Goal: Obtain resource: Download file/media

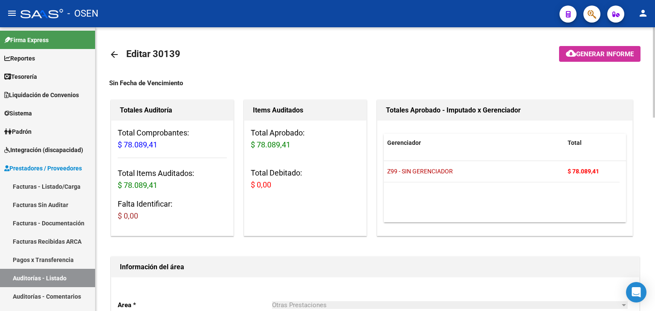
click at [114, 57] on mat-icon "arrow_back" at bounding box center [114, 54] width 10 height 10
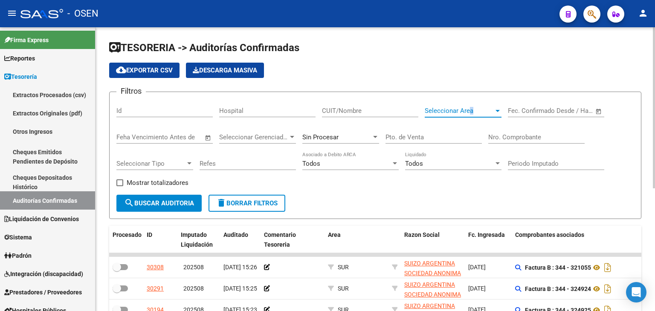
click at [471, 113] on span "Seleccionar Area" at bounding box center [459, 111] width 69 height 8
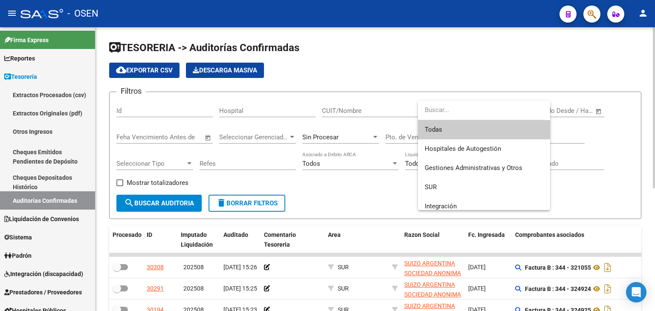
drag, startPoint x: 486, startPoint y: 86, endPoint x: 481, endPoint y: 88, distance: 5.2
click at [484, 87] on div at bounding box center [327, 155] width 655 height 311
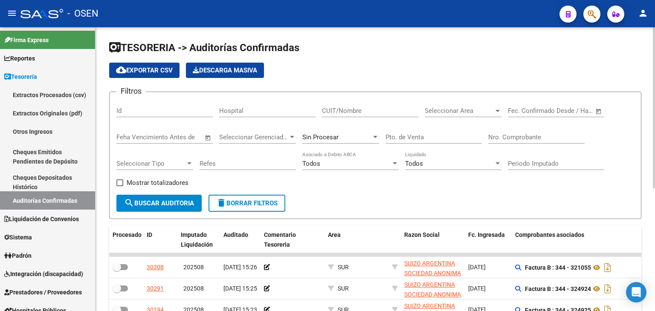
click at [448, 116] on div "Seleccionar Area Seleccionar Area" at bounding box center [463, 108] width 77 height 18
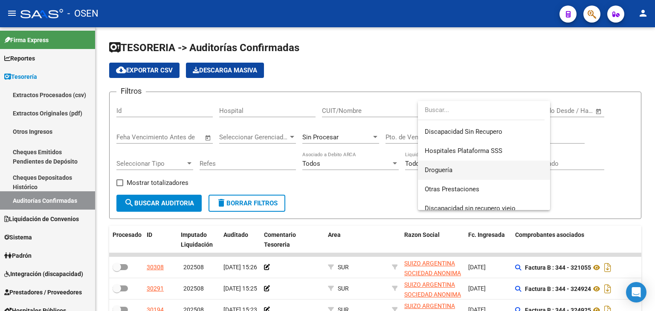
scroll to position [213, 0]
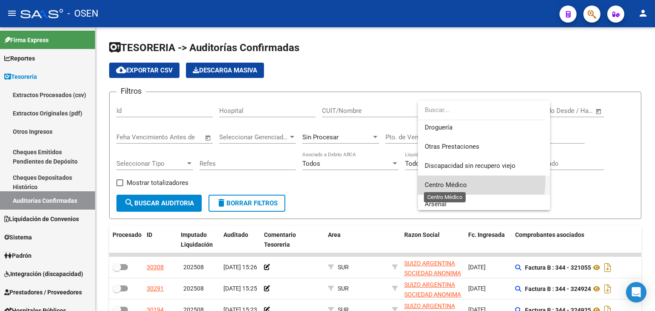
click at [455, 181] on span "Centro Médico" at bounding box center [446, 185] width 42 height 8
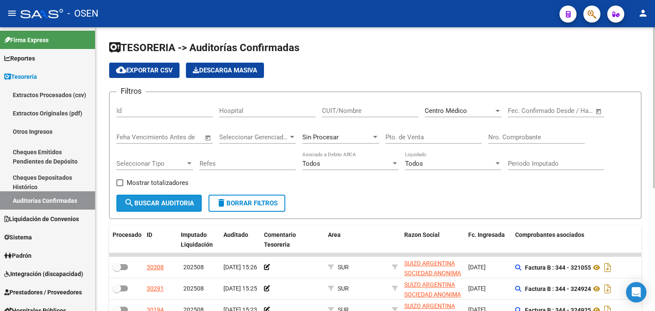
click at [160, 207] on button "search Buscar Auditoria" at bounding box center [158, 203] width 85 height 17
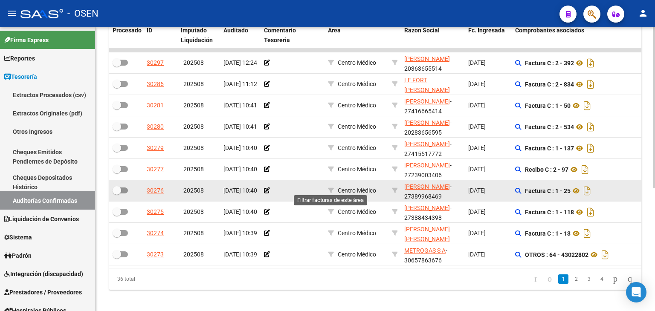
scroll to position [216, 0]
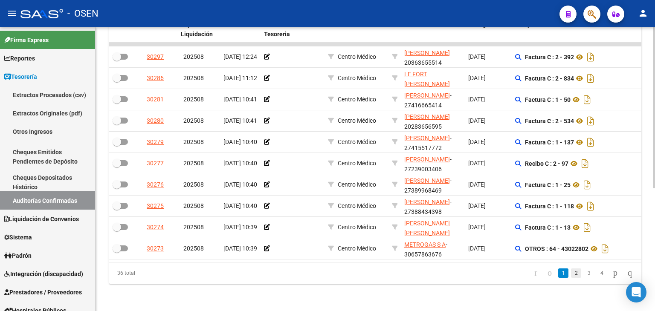
click at [571, 275] on link "2" at bounding box center [576, 273] width 10 height 9
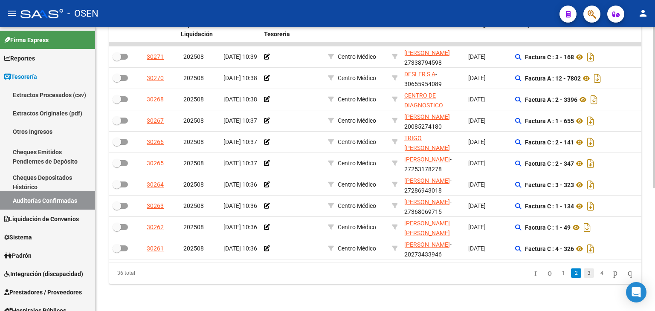
click at [584, 277] on link "3" at bounding box center [589, 273] width 10 height 9
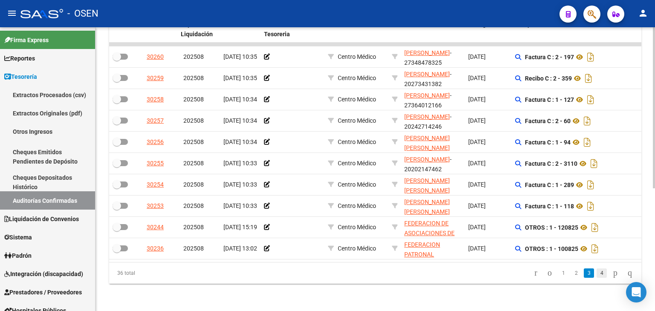
click at [596, 275] on link "4" at bounding box center [601, 273] width 10 height 9
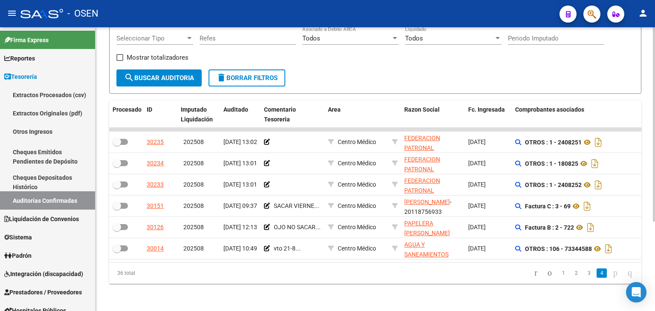
scroll to position [131, 0]
click at [584, 273] on link "3" at bounding box center [589, 273] width 10 height 9
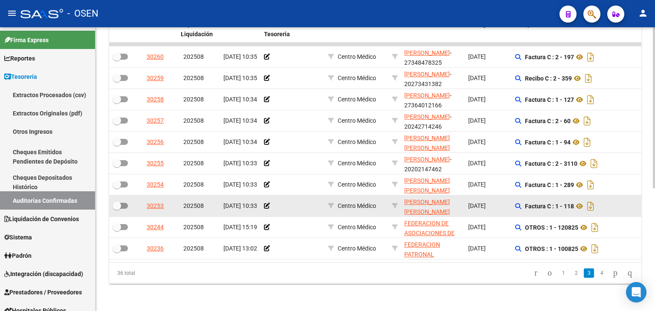
scroll to position [216, 0]
click at [590, 202] on icon "Descargar documento" at bounding box center [590, 206] width 11 height 14
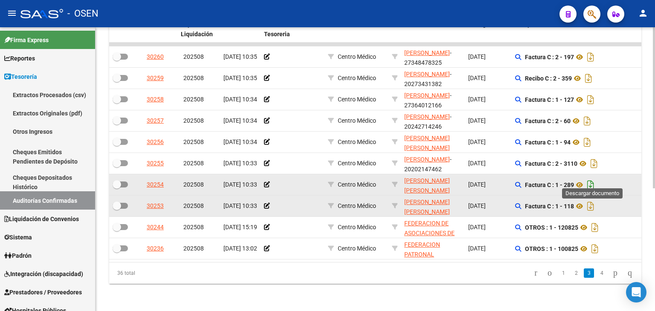
click at [591, 180] on icon "Descargar documento" at bounding box center [590, 185] width 11 height 14
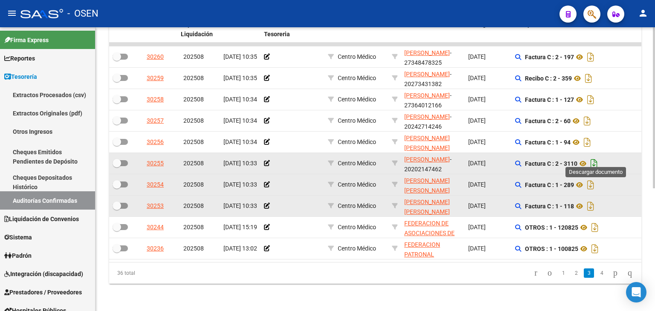
click at [598, 157] on icon "Descargar documento" at bounding box center [593, 164] width 11 height 14
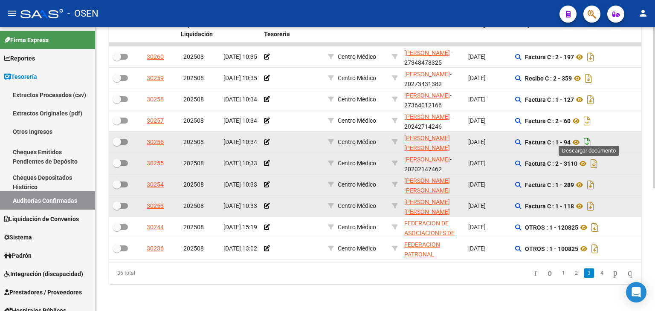
click at [593, 136] on icon "Descargar documento" at bounding box center [586, 143] width 11 height 14
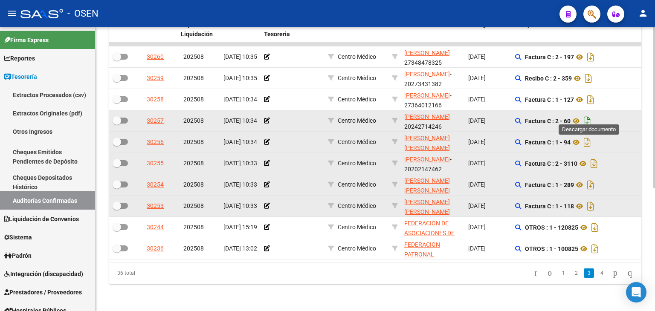
click at [590, 115] on icon "Descargar documento" at bounding box center [586, 121] width 11 height 14
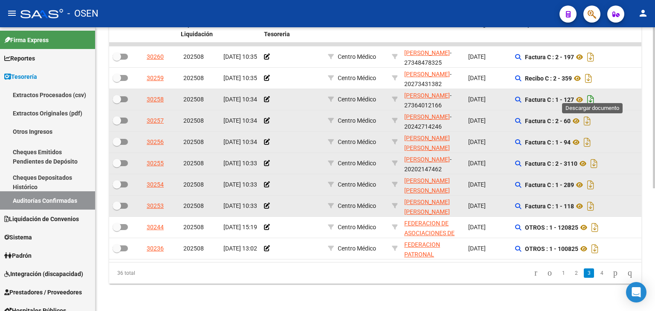
click at [594, 94] on icon "Descargar documento" at bounding box center [590, 100] width 11 height 14
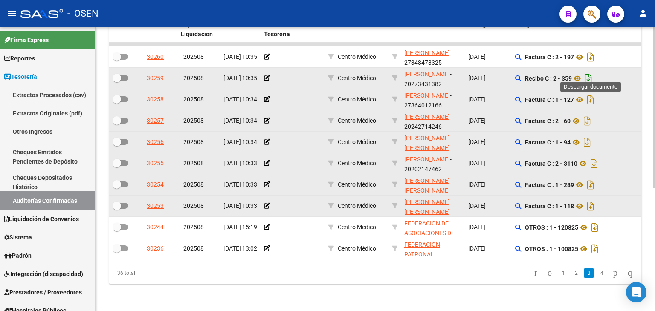
click at [593, 72] on icon "Descargar documento" at bounding box center [588, 79] width 11 height 14
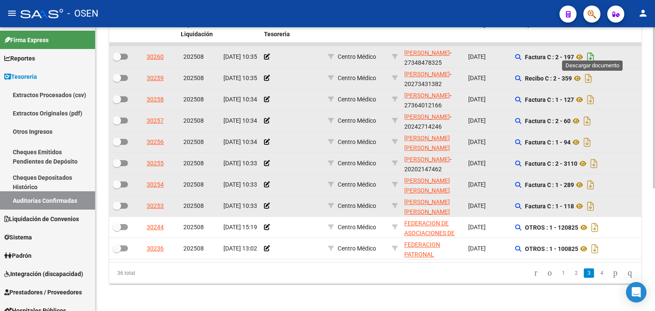
click at [592, 52] on icon "Descargar documento" at bounding box center [590, 57] width 11 height 14
click at [571, 271] on link "2" at bounding box center [576, 273] width 10 height 9
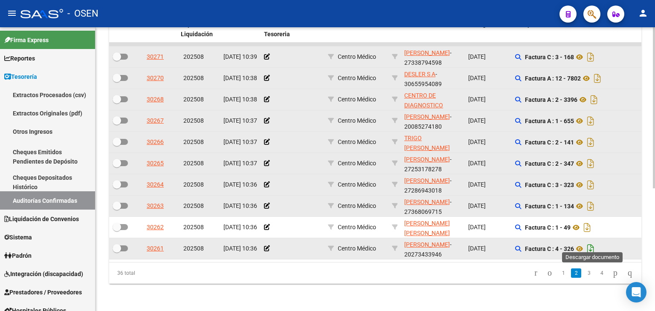
click at [593, 244] on icon "Descargar documento" at bounding box center [590, 249] width 11 height 14
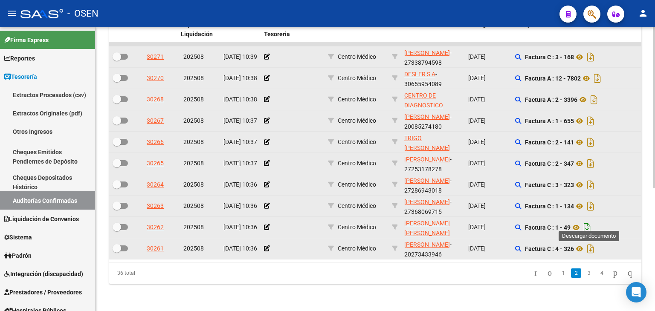
click at [590, 221] on icon "Descargar documento" at bounding box center [586, 228] width 11 height 14
click at [591, 199] on icon "Descargar documento" at bounding box center [590, 206] width 11 height 14
click at [592, 180] on icon "Descargar documento" at bounding box center [590, 185] width 11 height 14
click at [590, 157] on icon "Descargar documento" at bounding box center [590, 164] width 11 height 14
click at [593, 136] on icon "Descargar documento" at bounding box center [590, 143] width 11 height 14
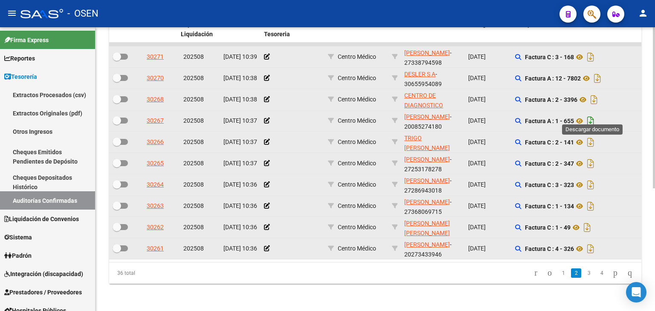
click at [594, 114] on icon "Descargar documento" at bounding box center [590, 121] width 11 height 14
click at [595, 93] on icon "Descargar documento" at bounding box center [593, 100] width 11 height 14
click at [602, 74] on icon "Descargar documento" at bounding box center [597, 79] width 11 height 14
drag, startPoint x: 591, startPoint y: 50, endPoint x: 589, endPoint y: 60, distance: 10.1
click at [591, 50] on icon "Descargar documento" at bounding box center [590, 57] width 11 height 14
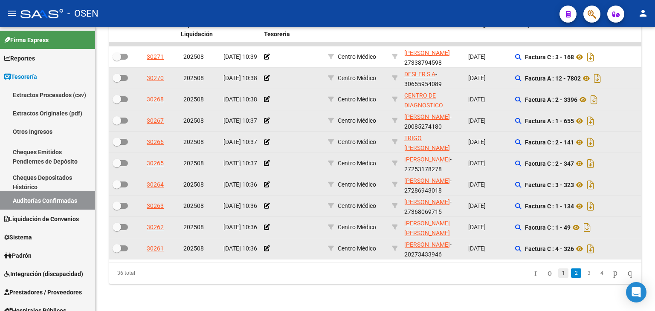
click at [558, 273] on link "1" at bounding box center [563, 273] width 10 height 9
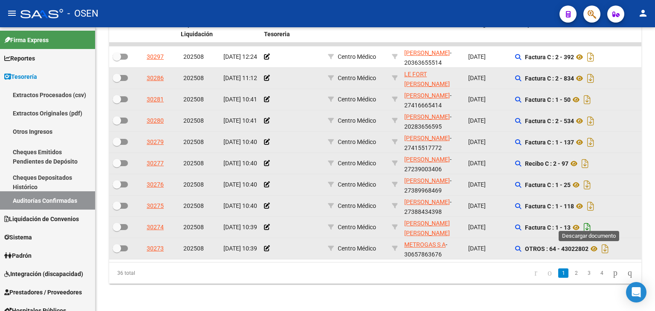
click at [590, 221] on icon "Descargar documento" at bounding box center [586, 228] width 11 height 14
click at [593, 202] on icon "Descargar documento" at bounding box center [590, 206] width 11 height 14
click at [590, 178] on icon "Descargar documento" at bounding box center [586, 185] width 11 height 14
click at [587, 157] on icon "Descargar documento" at bounding box center [584, 164] width 11 height 14
click at [592, 138] on icon "Descargar documento" at bounding box center [590, 143] width 11 height 14
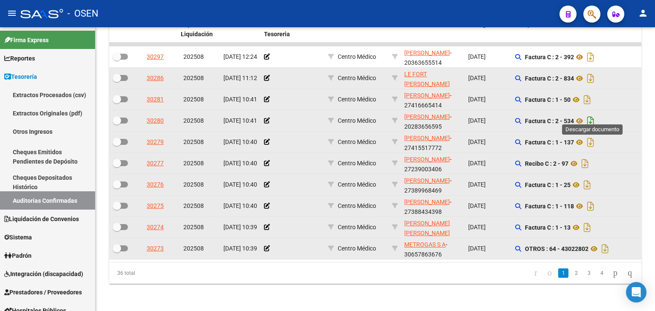
click at [593, 116] on icon "Descargar documento" at bounding box center [590, 121] width 11 height 14
click at [592, 93] on icon "Descargar documento" at bounding box center [586, 100] width 11 height 14
click at [592, 72] on icon "Descargar documento" at bounding box center [590, 79] width 11 height 14
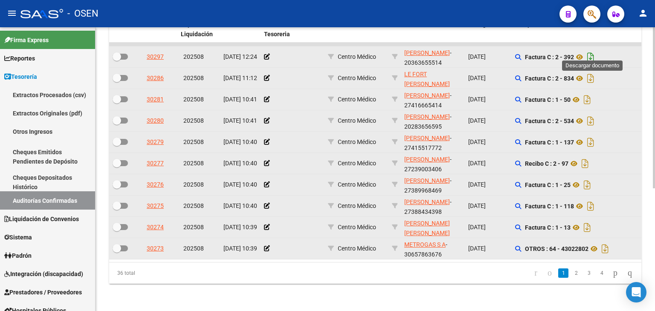
click at [591, 50] on icon "Descargar documento" at bounding box center [590, 57] width 11 height 14
